Goal: Task Accomplishment & Management: Manage account settings

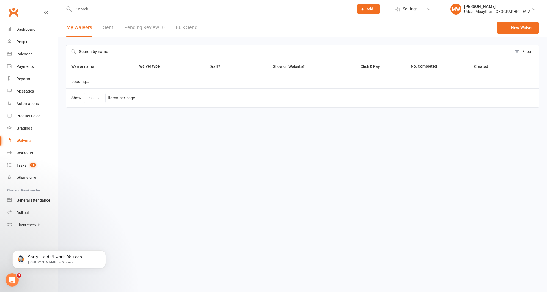
select select "50"
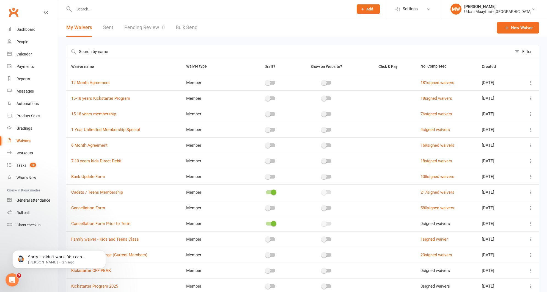
click at [135, 25] on link "Pending Review 0" at bounding box center [144, 27] width 40 height 19
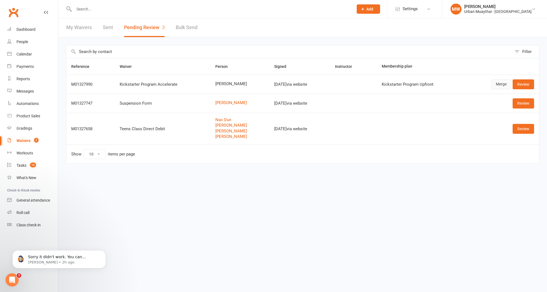
click at [500, 85] on link "Merge" at bounding box center [501, 84] width 20 height 10
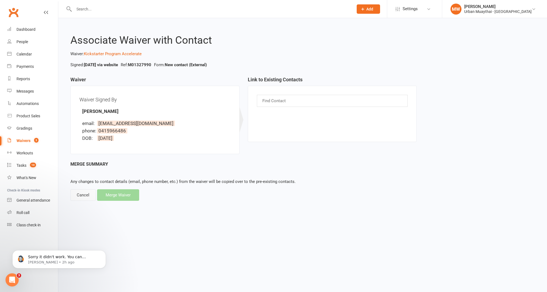
click at [87, 196] on div "Cancel" at bounding box center [82, 196] width 25 height 12
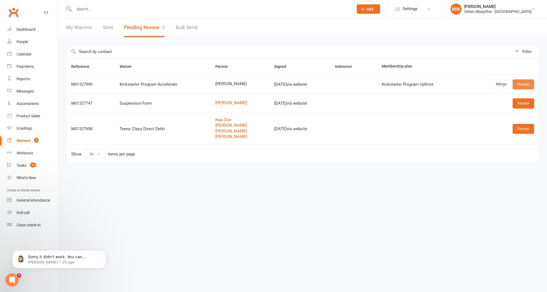
click at [525, 84] on link "Review" at bounding box center [523, 84] width 21 height 10
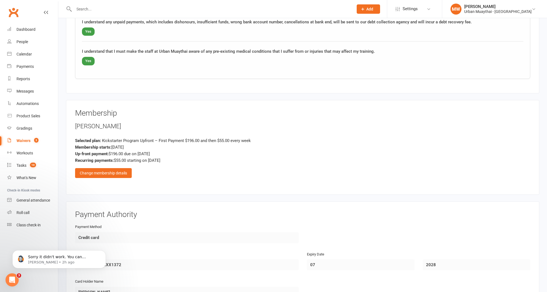
scroll to position [625, 0]
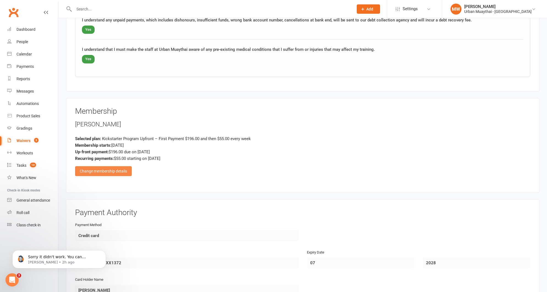
click at [103, 170] on div "Change membership details" at bounding box center [103, 171] width 57 height 10
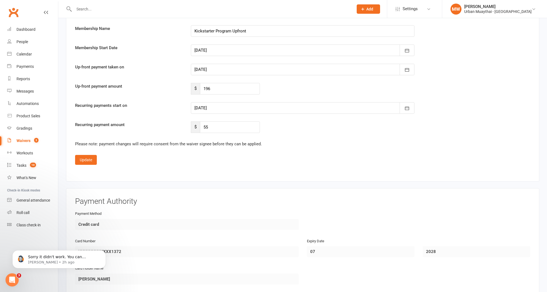
scroll to position [964, 0]
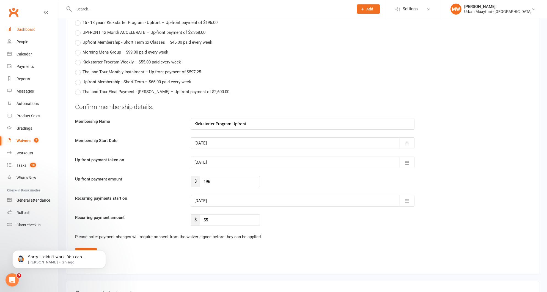
click at [26, 30] on div "Dashboard" at bounding box center [26, 29] width 19 height 4
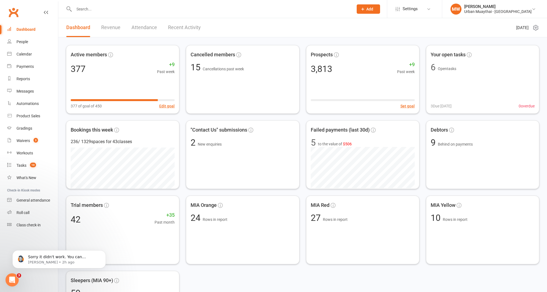
click at [175, 28] on link "Recent Activity" at bounding box center [184, 27] width 33 height 19
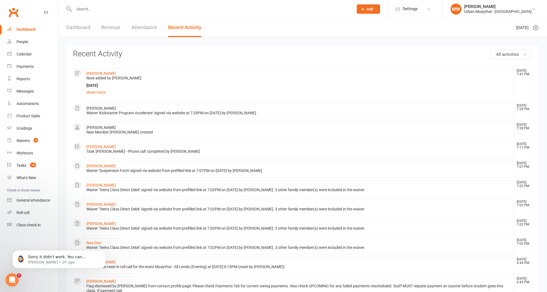
drag, startPoint x: 112, startPoint y: 127, endPoint x: 84, endPoint y: 127, distance: 27.8
click at [84, 127] on li "Cassidy Gerrard Aug 12, 7:28 PM New Member Cassidy Gerrard created" at bounding box center [299, 131] width 430 height 17
copy span "[PERSON_NAME]"
click at [92, 10] on input "text" at bounding box center [210, 9] width 277 height 8
paste input "[PERSON_NAME]"
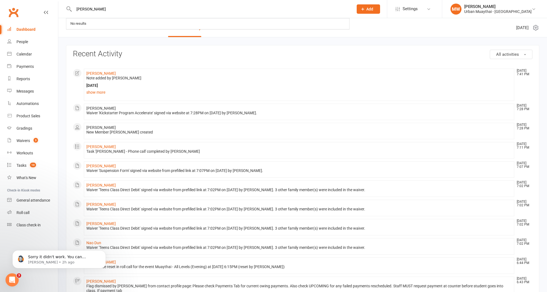
type input "[PERSON_NAME]"
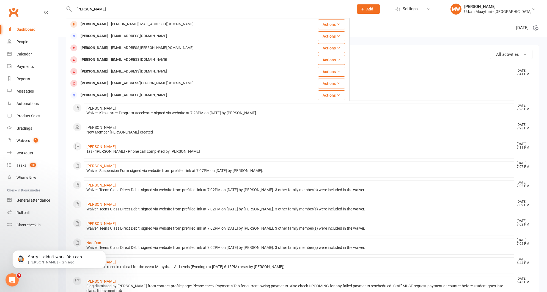
click at [136, 5] on div "Cassidy Gerrard Bailey Cassidy Bailey.cassidy13@gmail.com Actions Carmel Cassid…" at bounding box center [208, 9] width 284 height 18
click at [131, 11] on input "[PERSON_NAME]" at bounding box center [210, 9] width 277 height 8
click at [181, 157] on li "George Leighton Aug 12, 7:11 PM Task 'George Leighton - Phone call' completed b…" at bounding box center [299, 150] width 430 height 17
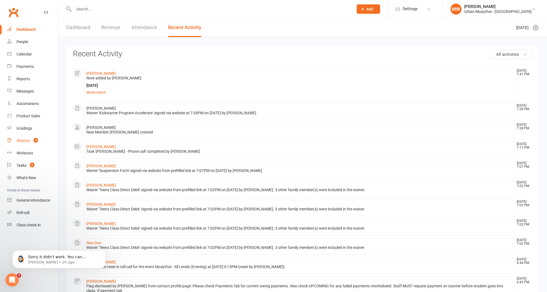
click at [27, 139] on div "Waivers" at bounding box center [23, 141] width 13 height 4
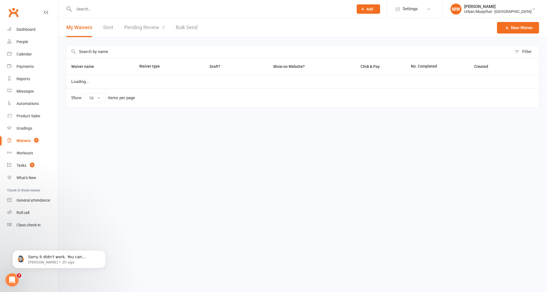
select select "50"
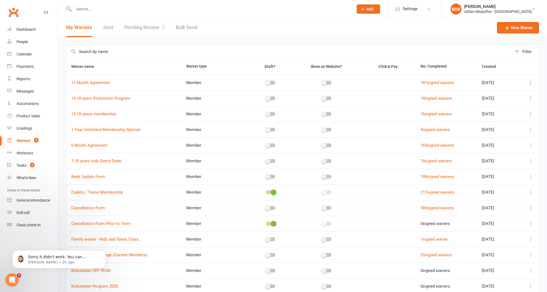
click at [151, 28] on link "Pending Review 3" at bounding box center [144, 27] width 40 height 19
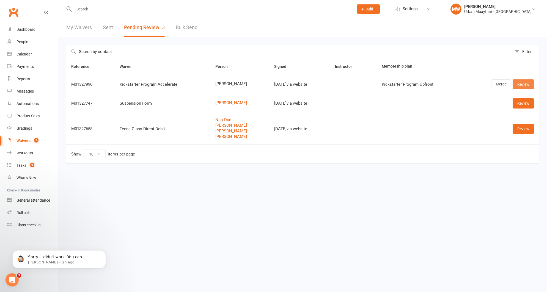
click at [527, 86] on link "Review" at bounding box center [523, 84] width 21 height 10
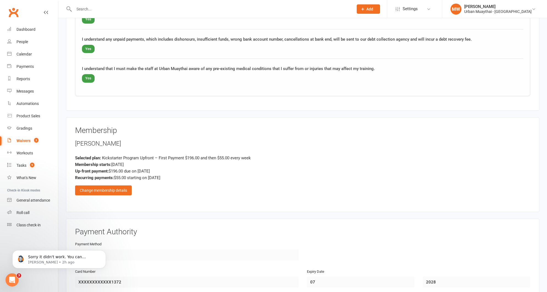
scroll to position [609, 0]
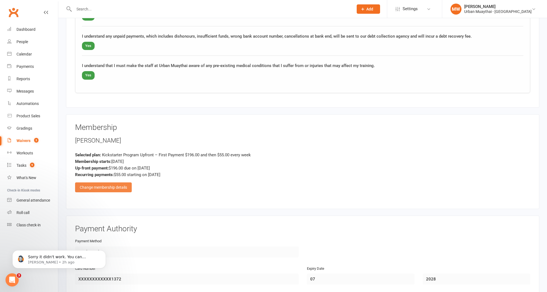
click at [117, 190] on div "Change membership details" at bounding box center [103, 188] width 57 height 10
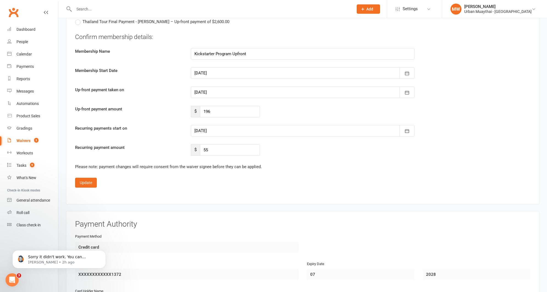
scroll to position [1035, 0]
click at [406, 73] on icon "button" at bounding box center [407, 73] width 6 height 6
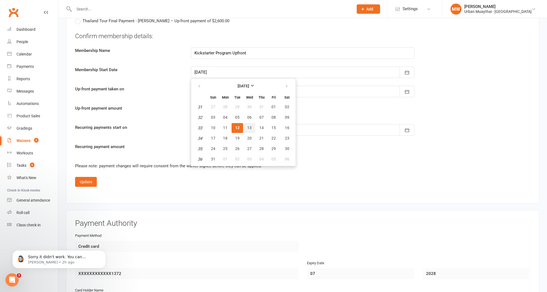
click at [250, 126] on span "13" at bounding box center [249, 128] width 4 height 4
type input "[DATE]"
click at [408, 130] on icon "button" at bounding box center [407, 131] width 6 height 6
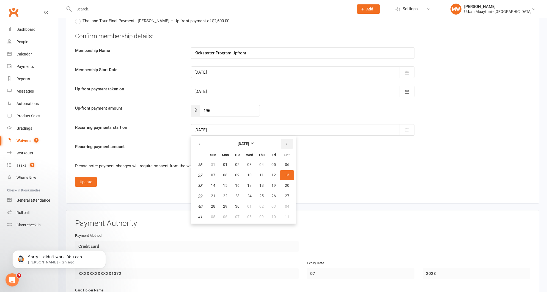
click at [285, 142] on icon "button" at bounding box center [287, 144] width 4 height 4
click at [222, 184] on button "13" at bounding box center [225, 186] width 12 height 10
type input "13 Oct 2025"
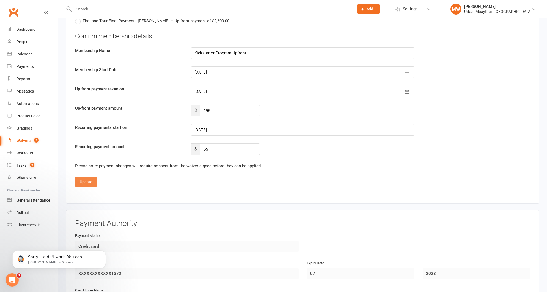
click at [83, 181] on button "Update" at bounding box center [86, 182] width 22 height 10
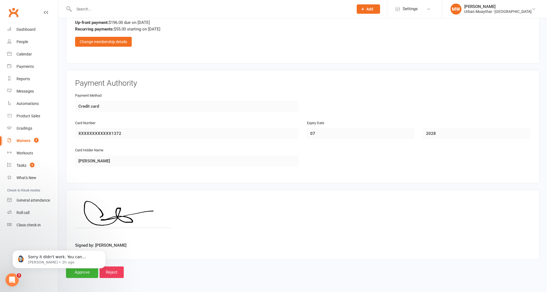
click at [89, 273] on body "Sorry it didn't work. You can rephrase your question or talk to our team. Toby …" at bounding box center [59, 258] width 106 height 34
click at [87, 272] on body "Sorry it didn't work. You can rephrase your question or talk to our team. Toby …" at bounding box center [59, 258] width 106 height 34
click at [78, 272] on body "Sorry it didn't work. You can rephrase your question or talk to our team. Toby …" at bounding box center [59, 258] width 106 height 34
click at [80, 271] on body "Sorry it didn't work. You can rephrase your question or talk to our team. Toby …" at bounding box center [59, 258] width 106 height 34
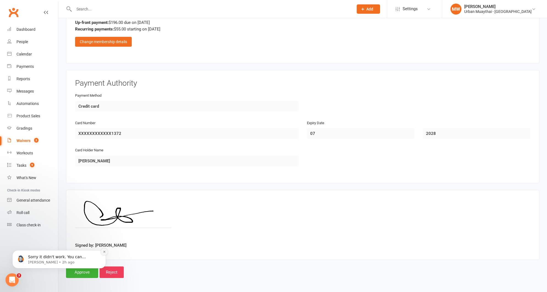
click at [105, 253] on icon "Dismiss notification" at bounding box center [104, 252] width 3 height 3
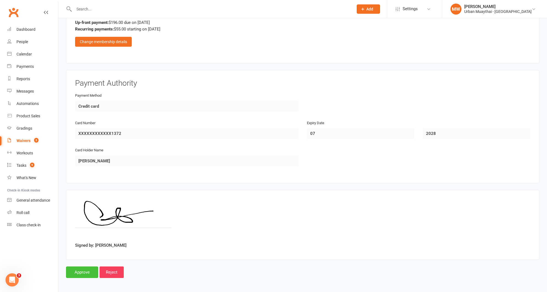
click at [87, 267] on input "Approve" at bounding box center [82, 273] width 32 height 12
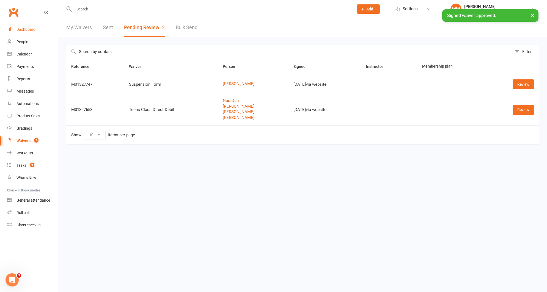
click at [27, 28] on div "Dashboard" at bounding box center [26, 29] width 19 height 4
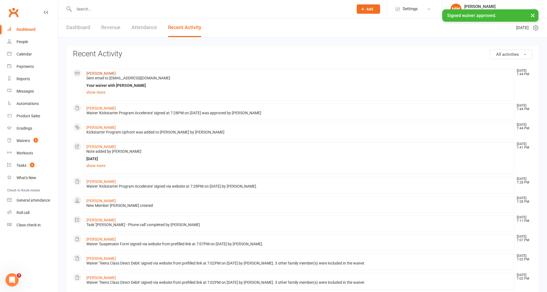
click at [90, 73] on link "[PERSON_NAME]" at bounding box center [100, 73] width 29 height 4
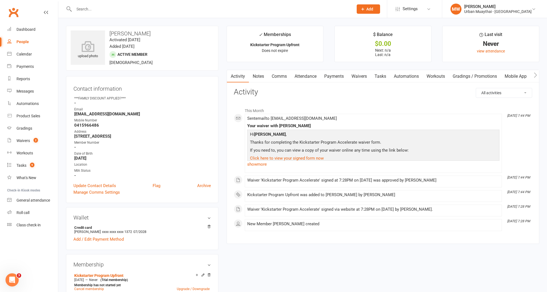
click at [337, 75] on link "Payments" at bounding box center [333, 76] width 27 height 13
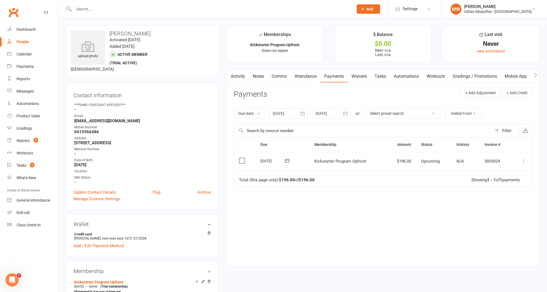
click at [524, 162] on icon at bounding box center [524, 162] width 6 height 6
click at [489, 184] on link "Mark as Paid (POS)" at bounding box center [494, 183] width 65 height 11
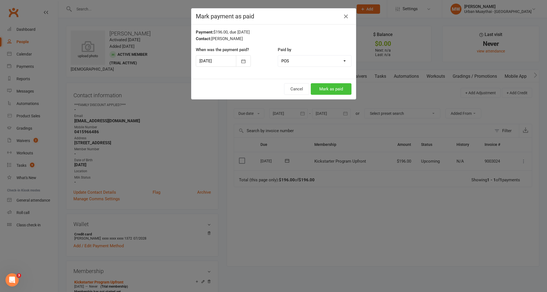
click at [318, 90] on button "Mark as paid" at bounding box center [331, 89] width 41 height 12
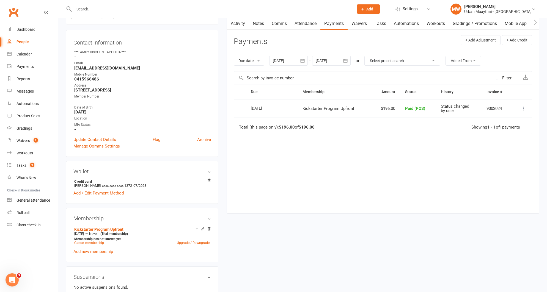
scroll to position [63, 0]
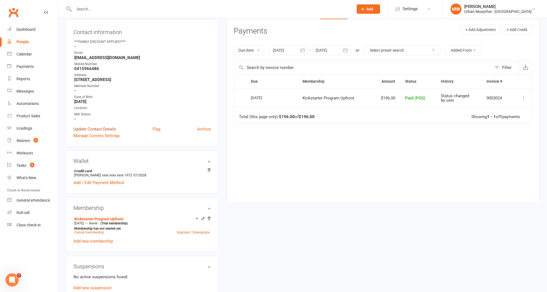
click at [77, 127] on link "Update Contact Details" at bounding box center [94, 129] width 43 height 7
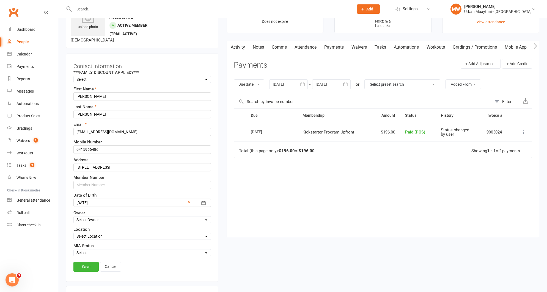
scroll to position [26, 0]
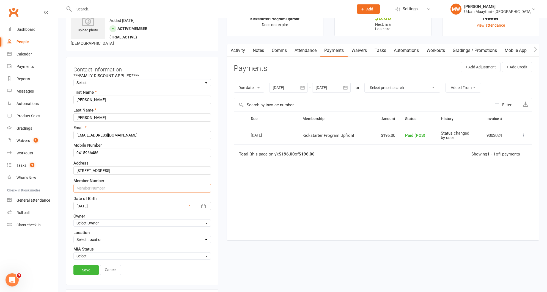
click at [91, 190] on input "text" at bounding box center [142, 188] width 138 height 8
type input "6080"
click at [80, 273] on link "Save" at bounding box center [85, 270] width 25 height 10
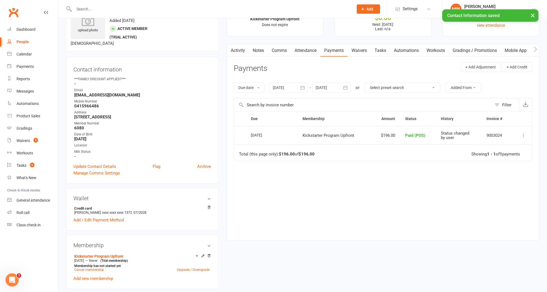
click at [523, 135] on icon at bounding box center [524, 136] width 6 height 6
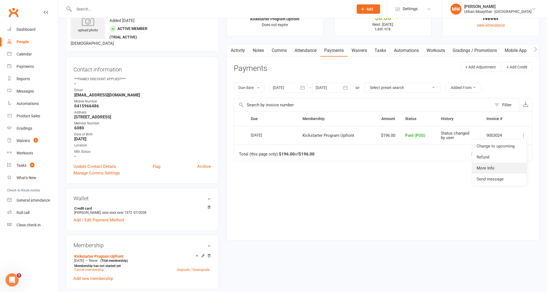
click at [507, 166] on link "More Info" at bounding box center [499, 168] width 54 height 11
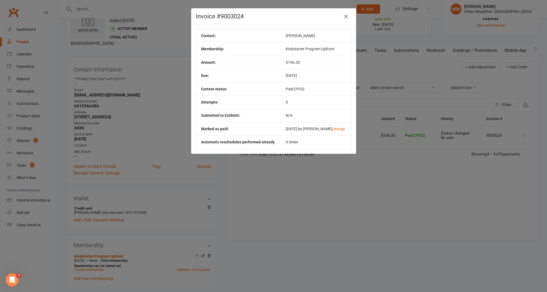
click at [346, 15] on icon "button" at bounding box center [346, 16] width 7 height 7
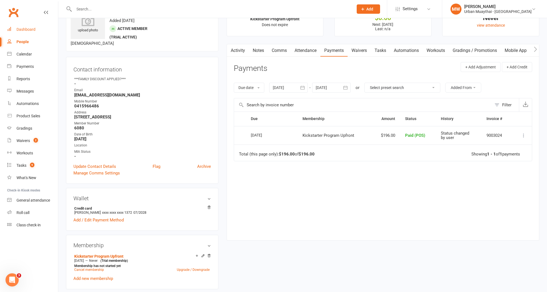
click at [21, 29] on div "Dashboard" at bounding box center [26, 29] width 19 height 4
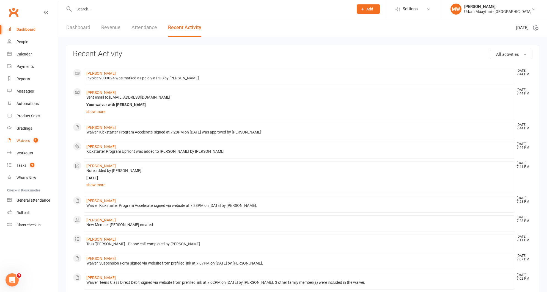
click at [23, 139] on div "Waivers" at bounding box center [23, 141] width 13 height 4
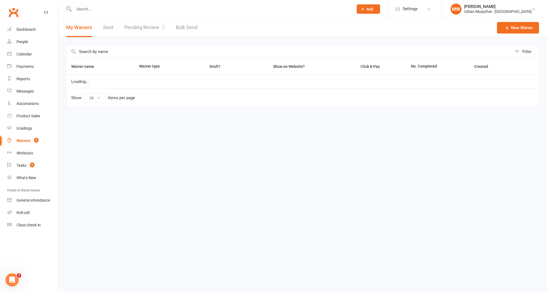
select select "50"
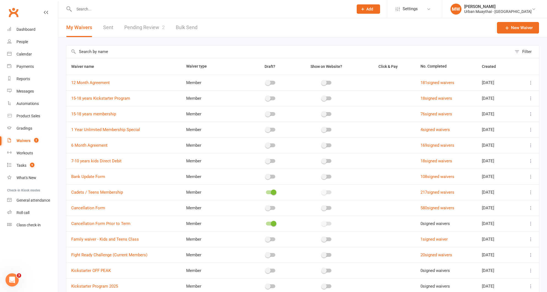
click at [153, 26] on link "Pending Review 2" at bounding box center [144, 27] width 40 height 19
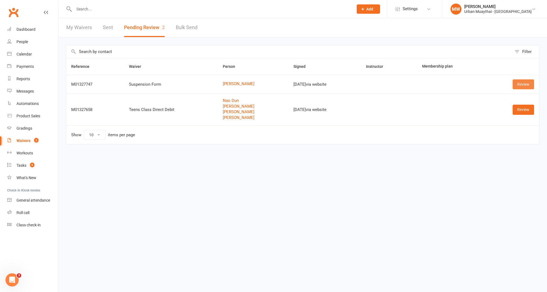
click at [523, 85] on link "Review" at bounding box center [523, 84] width 21 height 10
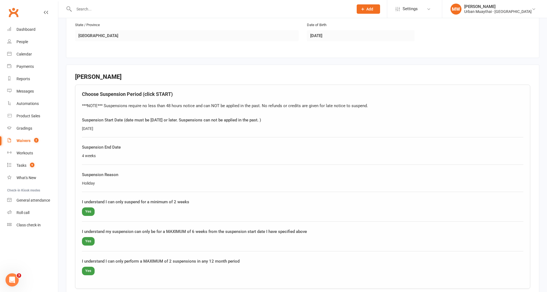
scroll to position [321, 0]
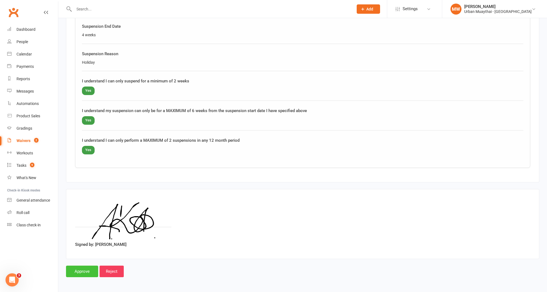
click at [78, 270] on input "Approve" at bounding box center [82, 272] width 32 height 12
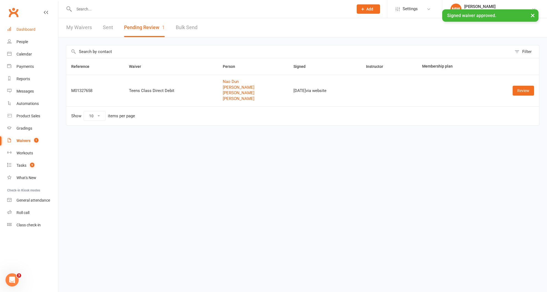
click at [19, 28] on div "Dashboard" at bounding box center [26, 29] width 19 height 4
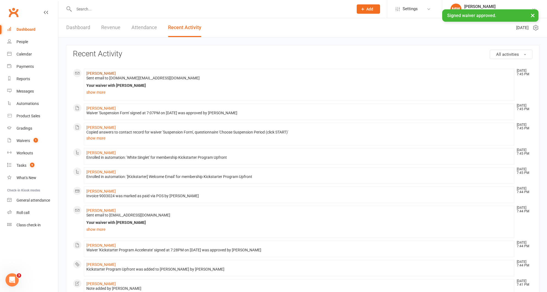
click at [116, 72] on link "[PERSON_NAME]" at bounding box center [100, 73] width 29 height 4
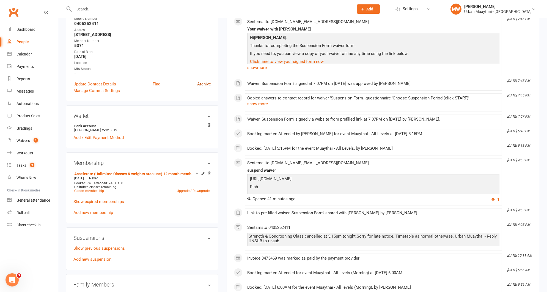
scroll to position [106, 0]
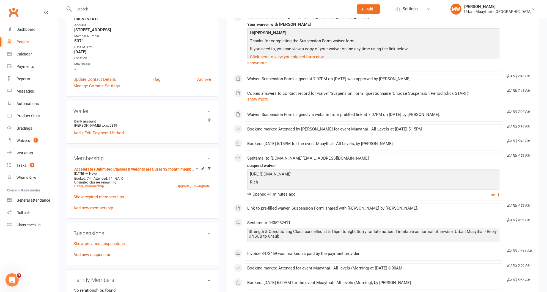
click at [94, 254] on link "Add new suspension" at bounding box center [92, 254] width 38 height 5
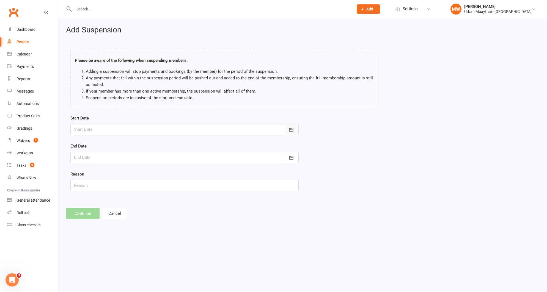
click at [285, 129] on button "button" at bounding box center [291, 130] width 15 height 12
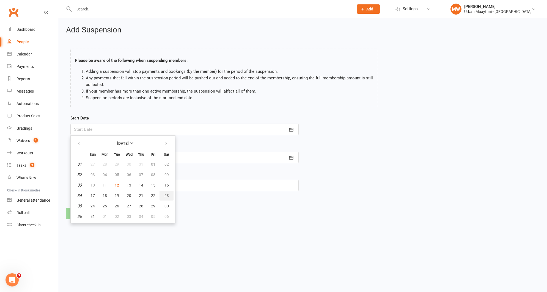
click at [169, 194] on button "23" at bounding box center [167, 196] width 14 height 10
type input "[DATE]"
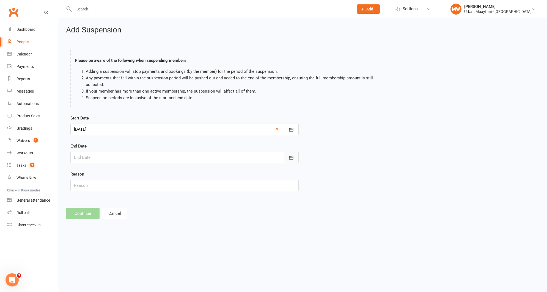
click at [285, 159] on button "button" at bounding box center [291, 158] width 15 height 12
click at [164, 174] on icon "button" at bounding box center [166, 171] width 4 height 4
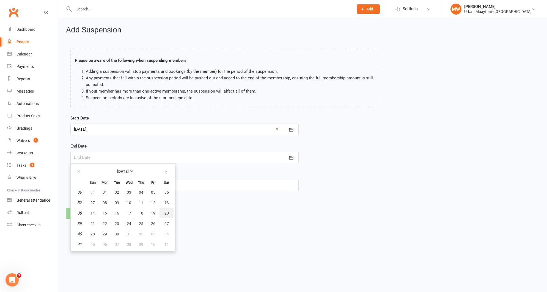
click at [167, 212] on span "20" at bounding box center [166, 213] width 4 height 4
type input "[DATE]"
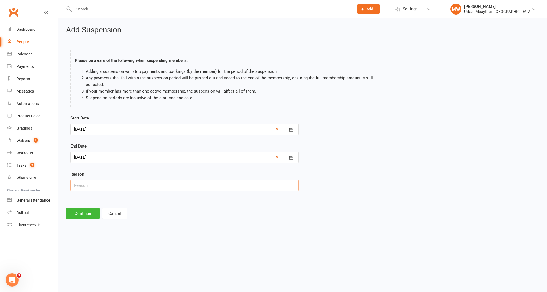
click at [105, 185] on input "text" at bounding box center [184, 186] width 228 height 12
type input "Holiday"
click at [83, 216] on button "Continue" at bounding box center [83, 214] width 34 height 12
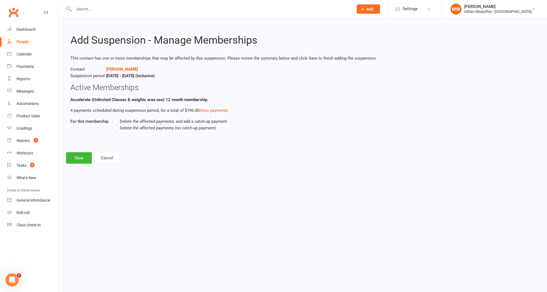
click at [115, 130] on label "Delete the affected payments (no catch-up payment)" at bounding box center [163, 128] width 103 height 7
click at [115, 125] on input "Delete the affected payments (no catch-up payment)" at bounding box center [114, 125] width 4 height 0
click at [82, 157] on button "Save" at bounding box center [79, 158] width 26 height 12
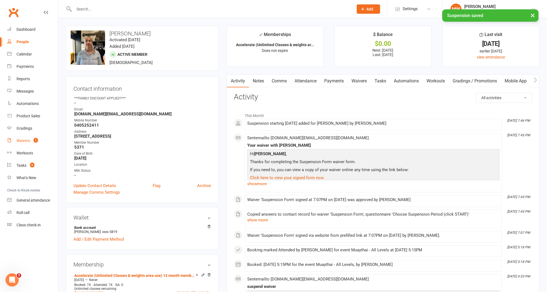
click at [23, 140] on div "Waivers" at bounding box center [23, 141] width 13 height 4
select select "50"
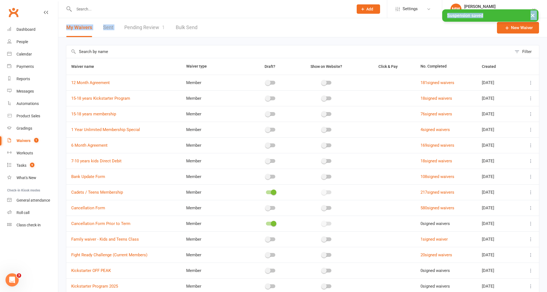
click at [137, 25] on link "Pending Review 1" at bounding box center [144, 27] width 40 height 19
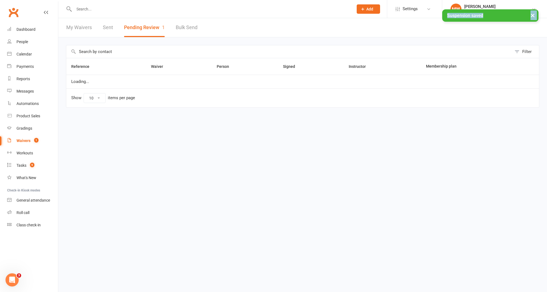
click at [138, 27] on button "Pending Review 1" at bounding box center [144, 27] width 41 height 19
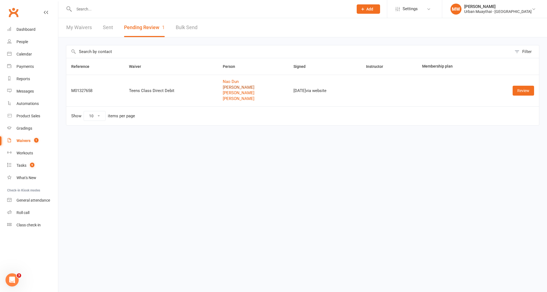
click at [247, 89] on link "[PERSON_NAME]" at bounding box center [253, 87] width 61 height 5
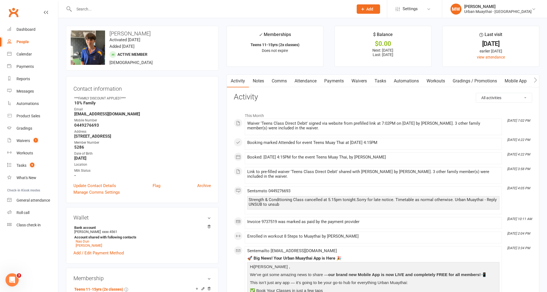
click at [24, 140] on div "Waivers" at bounding box center [23, 141] width 13 height 4
select select "50"
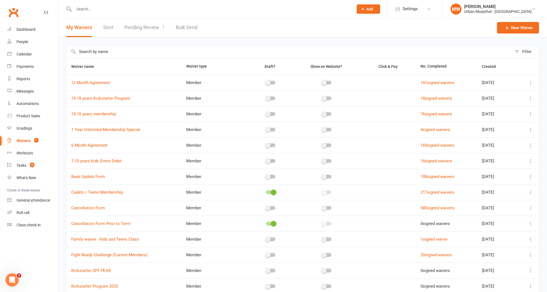
click at [158, 27] on link "Pending Review 1" at bounding box center [144, 27] width 40 height 19
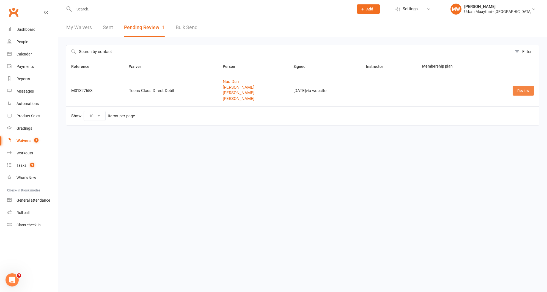
click at [520, 91] on link "Review" at bounding box center [523, 91] width 21 height 10
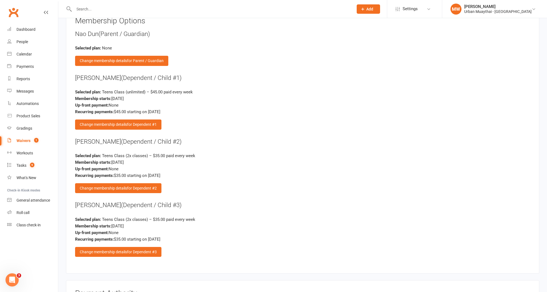
scroll to position [1328, 0]
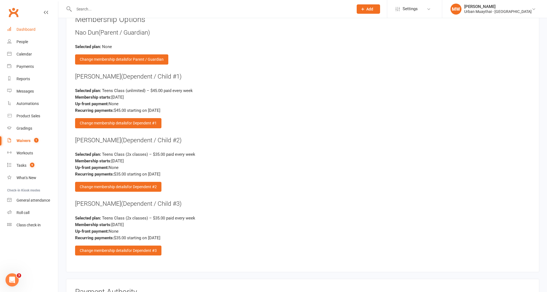
click at [26, 29] on div "Dashboard" at bounding box center [26, 29] width 19 height 4
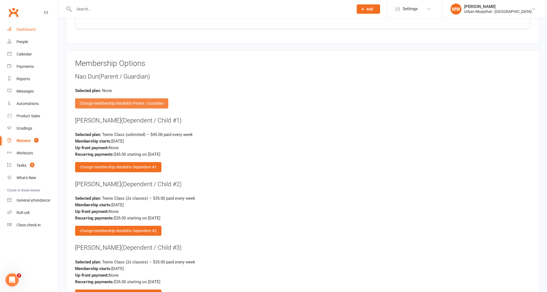
scroll to position [1284, 0]
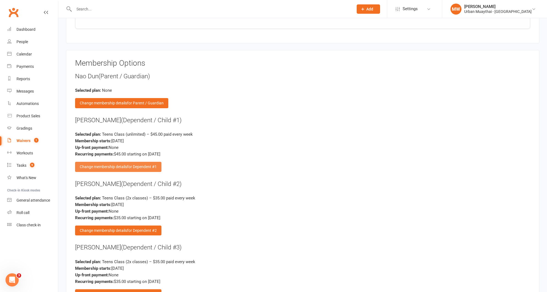
click at [133, 165] on span "for Dependent #1" at bounding box center [142, 167] width 30 height 4
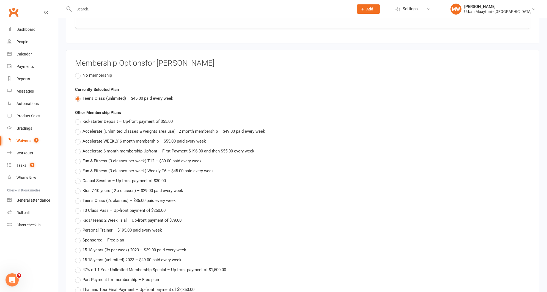
click at [78, 73] on label "No membership" at bounding box center [93, 75] width 37 height 7
click at [78, 72] on input "No membership" at bounding box center [77, 72] width 4 height 0
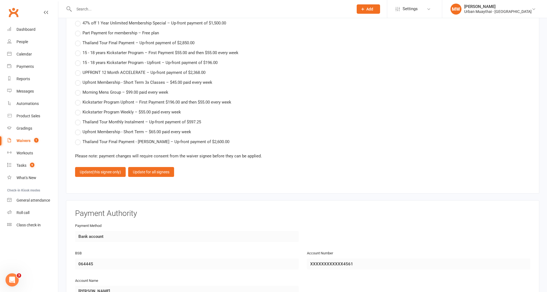
scroll to position [1531, 0]
click at [103, 169] on span "(this signee only)" at bounding box center [106, 171] width 29 height 4
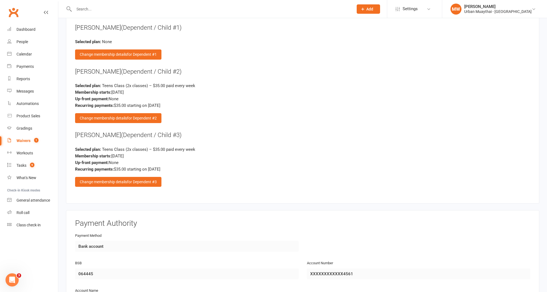
scroll to position [1376, 0]
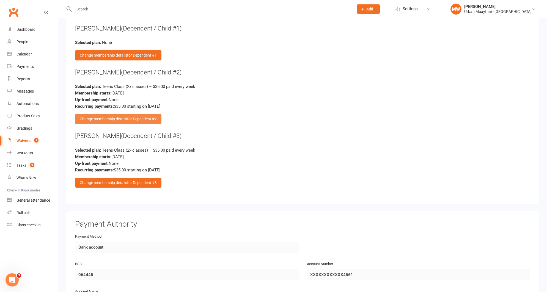
click at [134, 117] on span "for Dependent #2" at bounding box center [142, 119] width 30 height 4
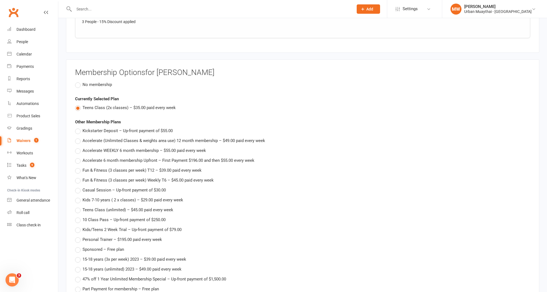
scroll to position [1255, 0]
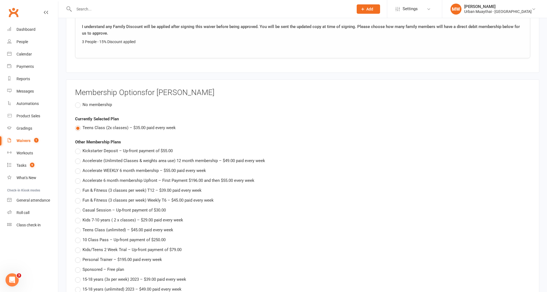
click at [78, 102] on label "No membership" at bounding box center [93, 104] width 37 height 7
click at [78, 101] on input "No membership" at bounding box center [77, 101] width 4 height 0
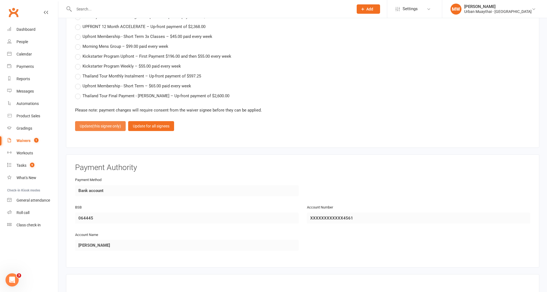
click at [94, 124] on span "(this signee only)" at bounding box center [106, 126] width 29 height 4
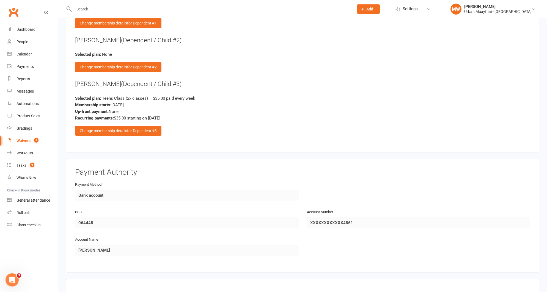
scroll to position [1406, 0]
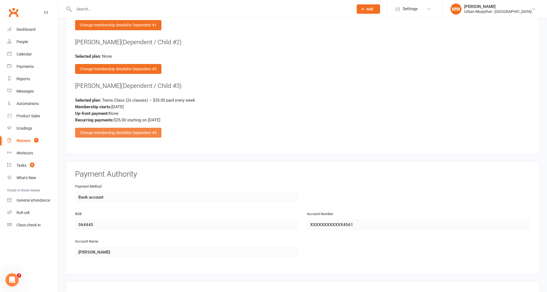
click at [124, 128] on div "Change membership details for Dependent #3" at bounding box center [118, 133] width 86 height 10
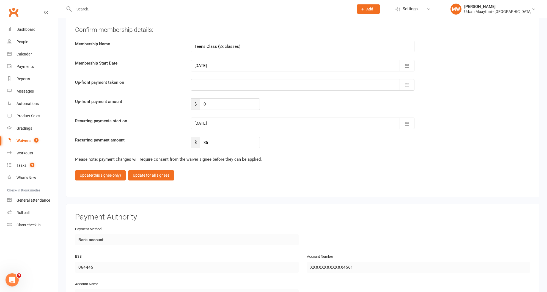
scroll to position [1660, 0]
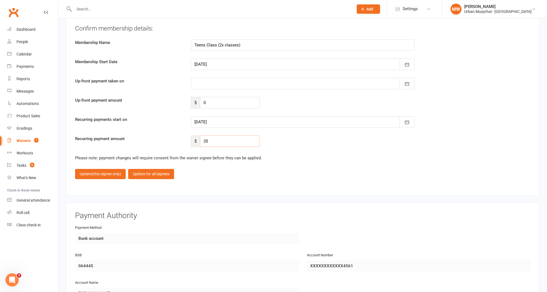
drag, startPoint x: 220, startPoint y: 139, endPoint x: 203, endPoint y: 139, distance: 17.6
click at [203, 139] on input "35" at bounding box center [230, 142] width 60 height 12
paste input "29.7"
type input "29.75"
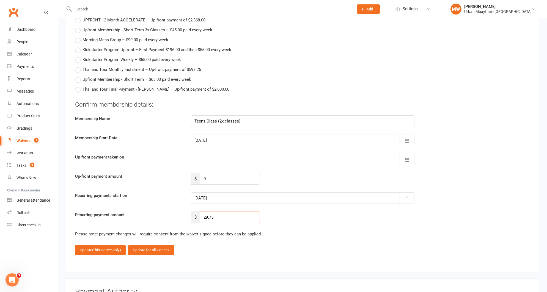
scroll to position [1601, 0]
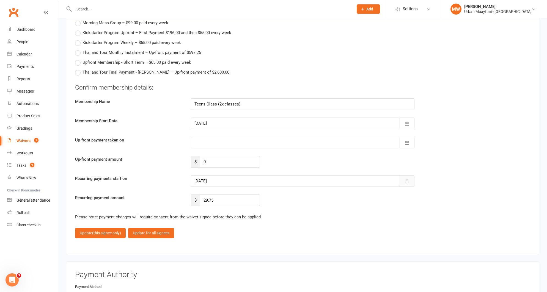
click at [408, 180] on icon "button" at bounding box center [407, 182] width 4 height 4
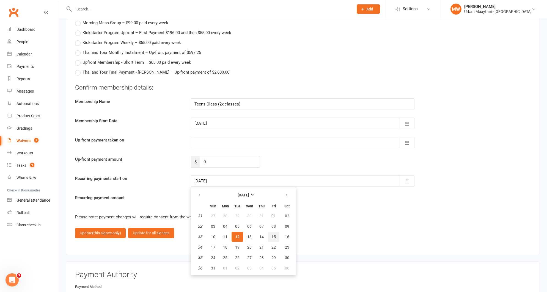
click at [272, 235] on span "15" at bounding box center [273, 237] width 4 height 4
type input "[DATE]"
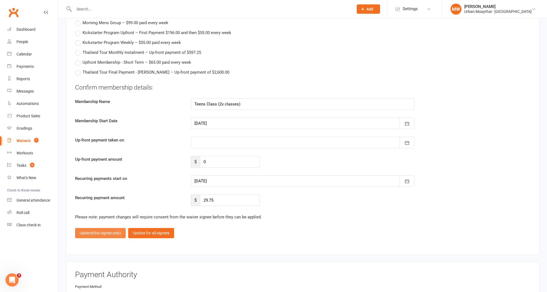
click at [112, 231] on span "(this signee only)" at bounding box center [106, 233] width 29 height 4
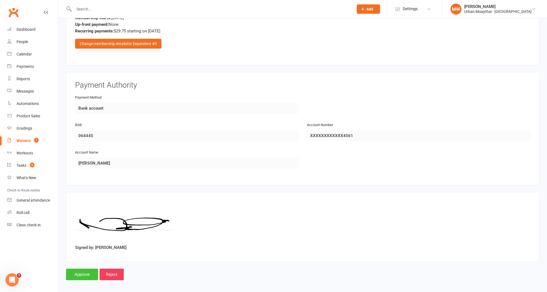
click at [87, 270] on input "Approve" at bounding box center [82, 275] width 32 height 12
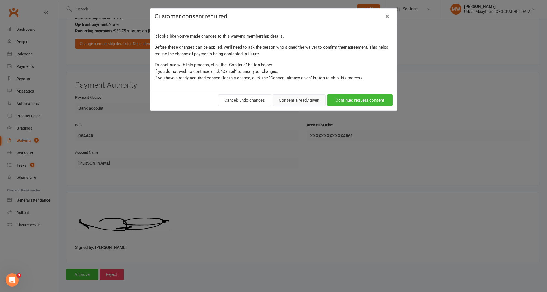
click at [297, 101] on button "Consent already given" at bounding box center [299, 101] width 53 height 12
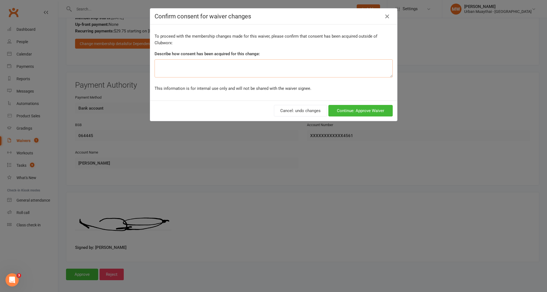
click at [236, 68] on textarea at bounding box center [274, 68] width 238 height 18
type textarea "Family Discount applied"
click at [360, 111] on button "Continue: Approve Waiver" at bounding box center [360, 111] width 64 height 12
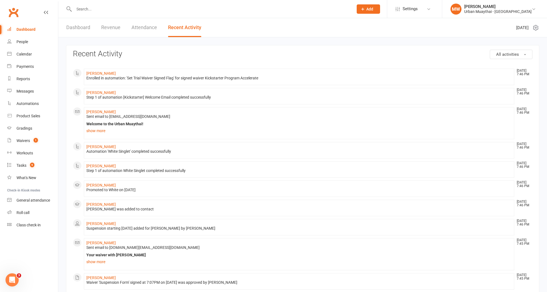
click at [111, 10] on input "text" at bounding box center [210, 9] width 277 height 8
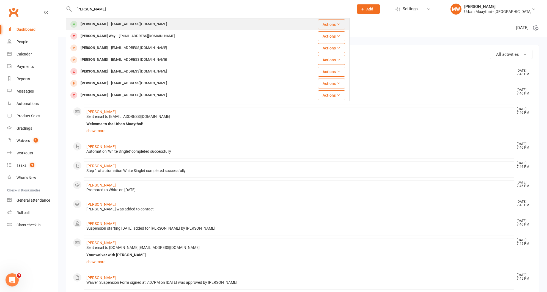
type input "maxwell dun"
click at [112, 23] on div "[EMAIL_ADDRESS][DOMAIN_NAME]" at bounding box center [138, 24] width 59 height 8
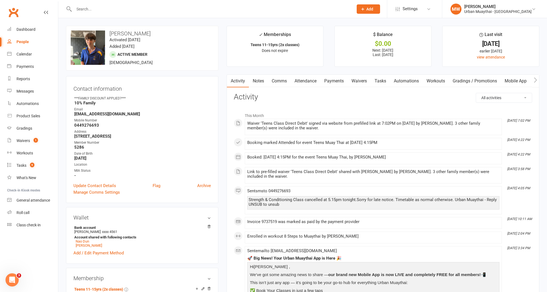
click at [341, 82] on link "Payments" at bounding box center [333, 81] width 27 height 13
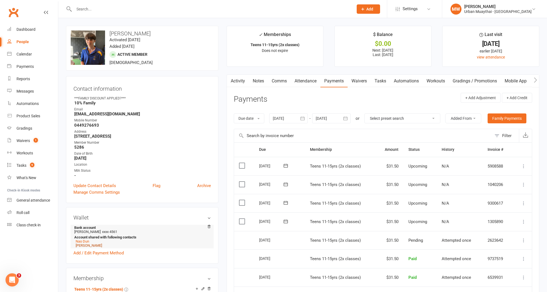
click at [83, 244] on link "[PERSON_NAME]" at bounding box center [89, 246] width 26 height 4
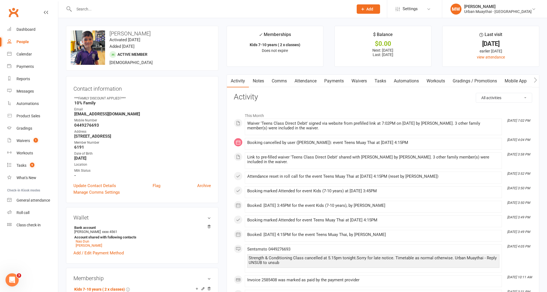
click at [336, 82] on link "Payments" at bounding box center [333, 81] width 27 height 13
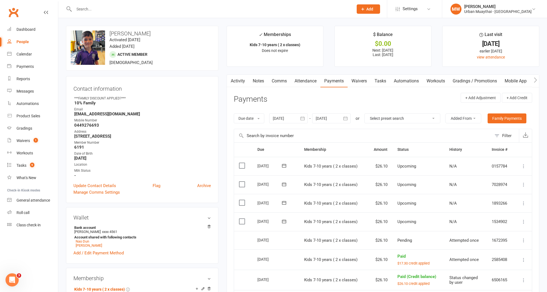
click at [523, 221] on icon at bounding box center [524, 222] width 6 height 6
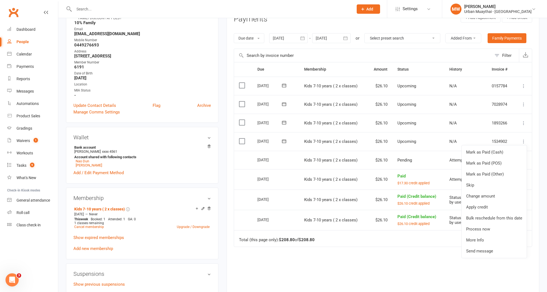
scroll to position [81, 0]
click at [487, 194] on link "Change amount" at bounding box center [494, 195] width 65 height 11
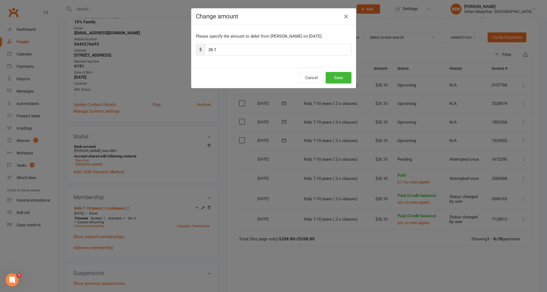
click at [345, 16] on icon "button" at bounding box center [346, 16] width 7 height 7
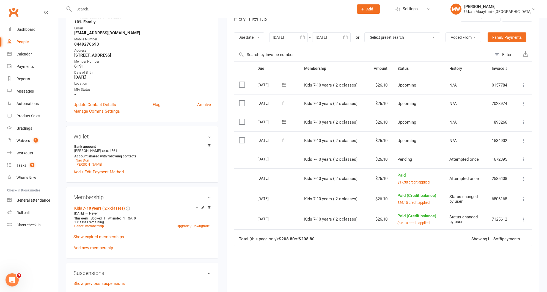
click at [524, 138] on icon at bounding box center [524, 141] width 6 height 6
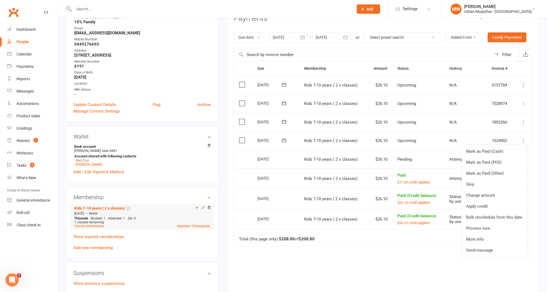
click at [202, 206] on icon at bounding box center [203, 208] width 4 height 4
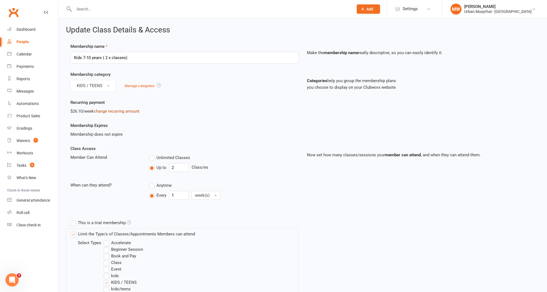
click at [107, 112] on link "change recurring amount" at bounding box center [117, 111] width 46 height 5
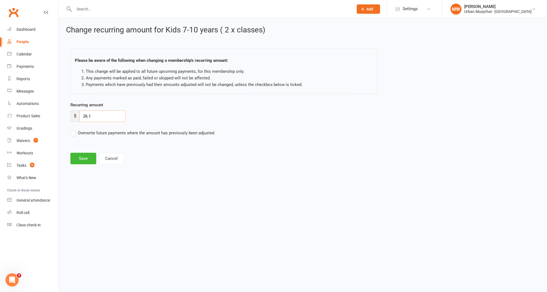
drag, startPoint x: 88, startPoint y: 116, endPoint x: 80, endPoint y: 116, distance: 8.3
click at [80, 116] on input "26.1" at bounding box center [102, 117] width 46 height 12
paste input "4.65"
type input "24.65"
click at [74, 133] on label "Overwrite future payments where the amount has previously been adjusted" at bounding box center [142, 133] width 144 height 7
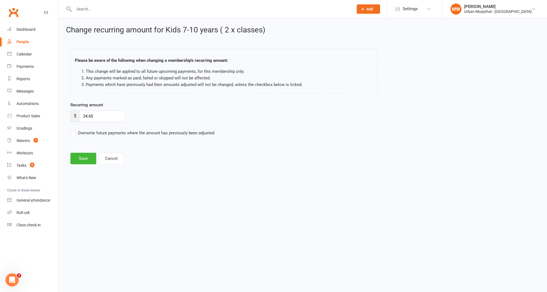
click at [74, 130] on input "Overwrite future payments where the amount has previously been adjusted" at bounding box center [142, 130] width 144 height 0
click at [85, 158] on button "Save" at bounding box center [83, 159] width 26 height 12
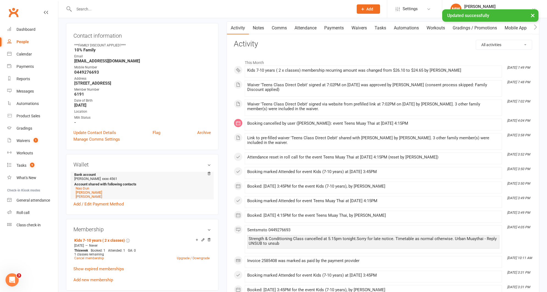
scroll to position [54, 0]
click at [89, 190] on link "[PERSON_NAME]" at bounding box center [89, 192] width 26 height 4
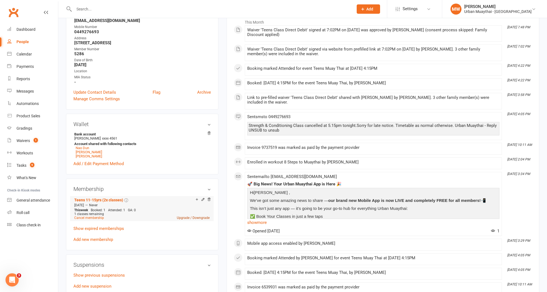
scroll to position [94, 0]
click at [203, 197] on icon at bounding box center [203, 199] width 4 height 4
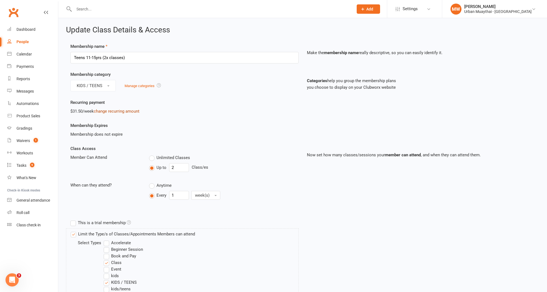
click at [109, 111] on link "change recurring amount" at bounding box center [117, 111] width 46 height 5
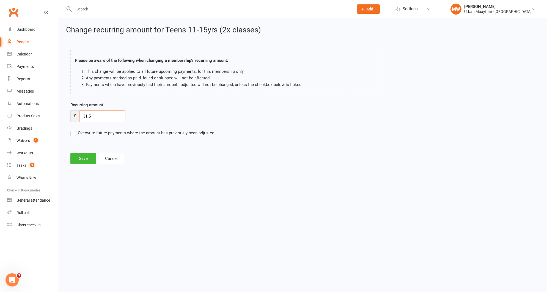
drag, startPoint x: 94, startPoint y: 115, endPoint x: 83, endPoint y: 116, distance: 10.7
click at [83, 116] on input "31.5" at bounding box center [102, 117] width 46 height 12
paste input "29.7"
type input "29.75"
click at [75, 134] on label "Overwrite future payments where the amount has previously been adjusted" at bounding box center [142, 133] width 144 height 7
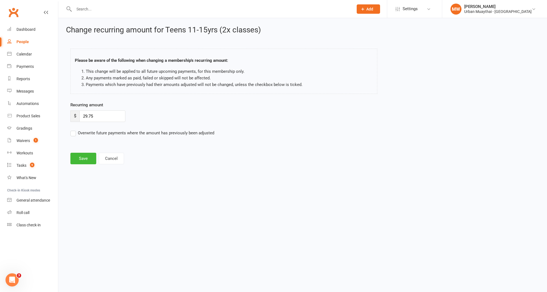
click at [75, 130] on input "Overwrite future payments where the amount has previously been adjusted" at bounding box center [142, 130] width 144 height 0
click at [82, 154] on button "Save" at bounding box center [83, 159] width 26 height 12
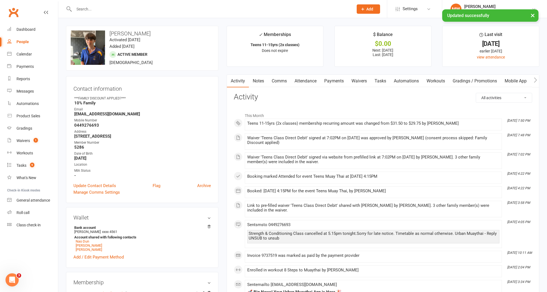
click at [334, 84] on link "Payments" at bounding box center [333, 81] width 27 height 13
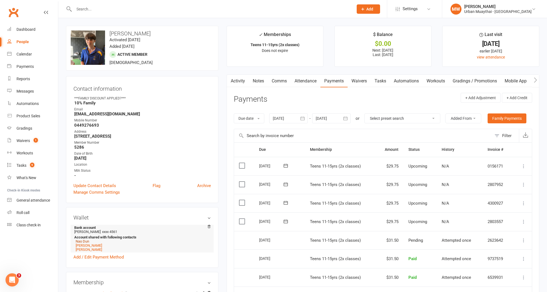
click at [86, 240] on link "Nao Dun" at bounding box center [82, 242] width 13 height 4
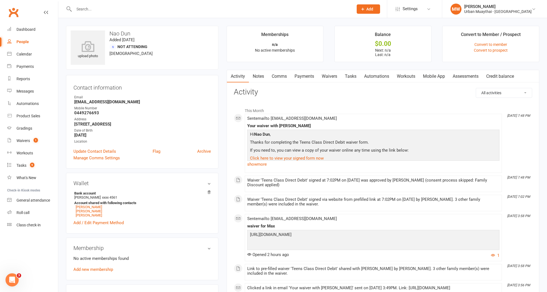
click at [282, 76] on link "Comms" at bounding box center [279, 76] width 23 height 13
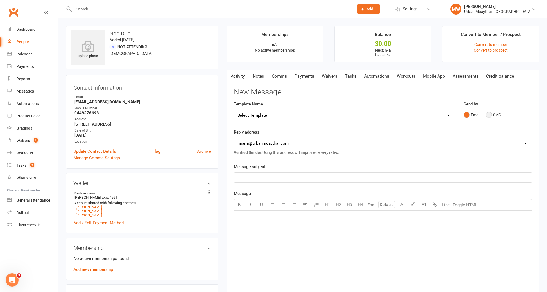
click at [489, 114] on button "SMS" at bounding box center [493, 115] width 15 height 10
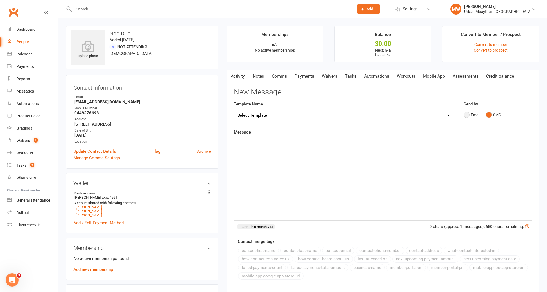
drag, startPoint x: 470, startPoint y: 114, endPoint x: 368, endPoint y: 124, distance: 102.3
click at [469, 114] on button "Email" at bounding box center [472, 115] width 17 height 10
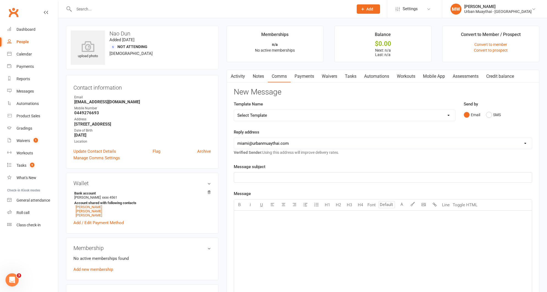
click at [251, 177] on p "﻿" at bounding box center [382, 177] width 291 height 7
click at [245, 215] on p "﻿" at bounding box center [382, 218] width 291 height 7
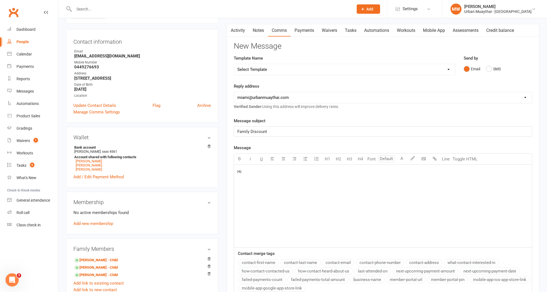
scroll to position [46, 0]
click at [260, 262] on button "contact-first-name" at bounding box center [258, 262] width 41 height 7
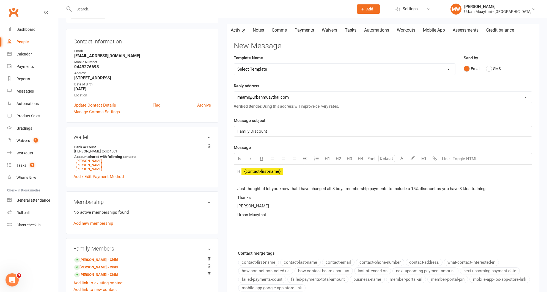
click at [489, 190] on p "Just thought Id let you know that i have changed all 3 boys membership payments…" at bounding box center [382, 189] width 291 height 7
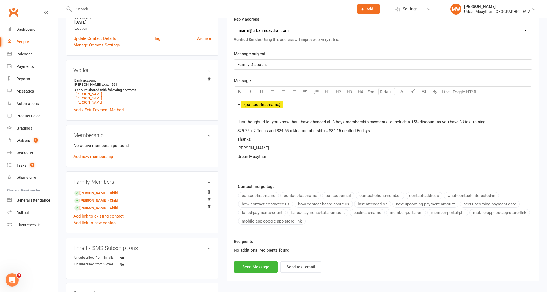
scroll to position [114, 0]
click at [265, 266] on button "Send Message" at bounding box center [256, 266] width 44 height 12
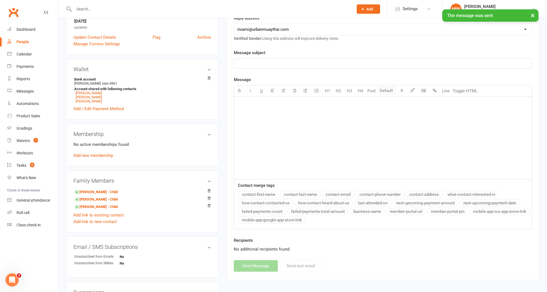
scroll to position [0, 0]
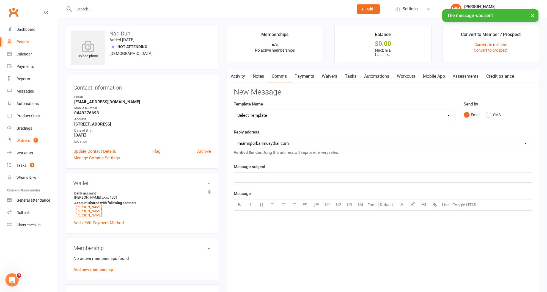
click at [24, 139] on div "Waivers" at bounding box center [23, 141] width 13 height 4
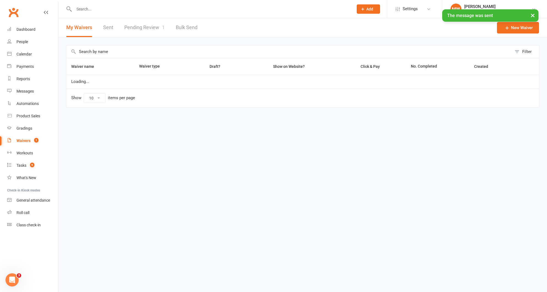
select select "50"
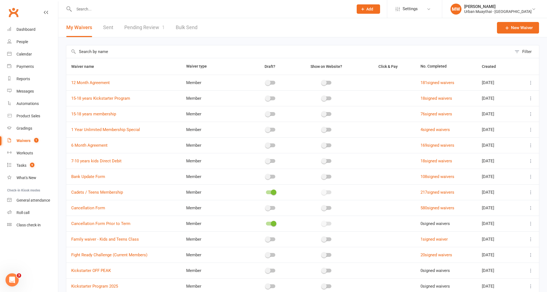
click at [137, 26] on link "Pending Review 1" at bounding box center [144, 27] width 40 height 19
